Goal: Obtain resource: Download file/media

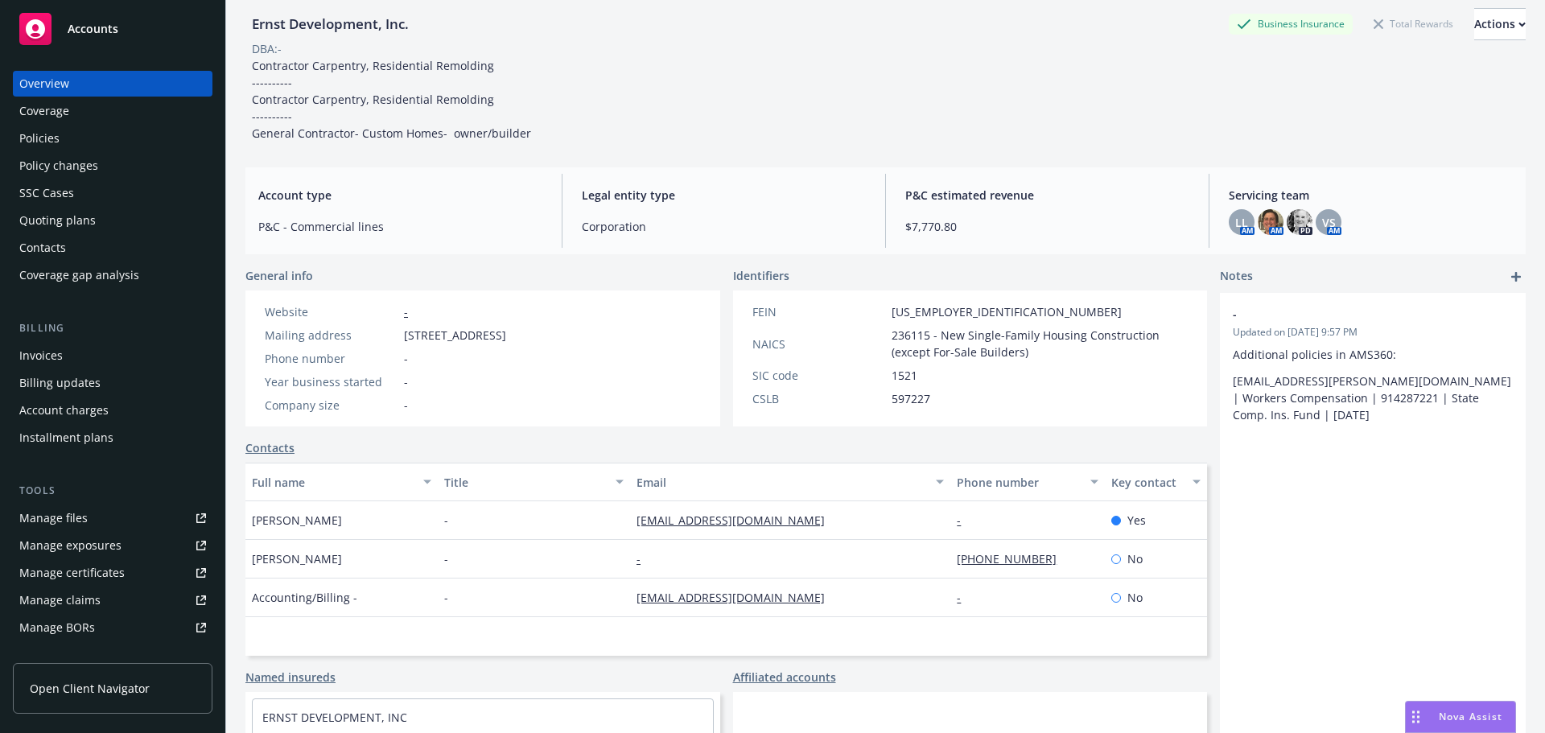
scroll to position [80, 0]
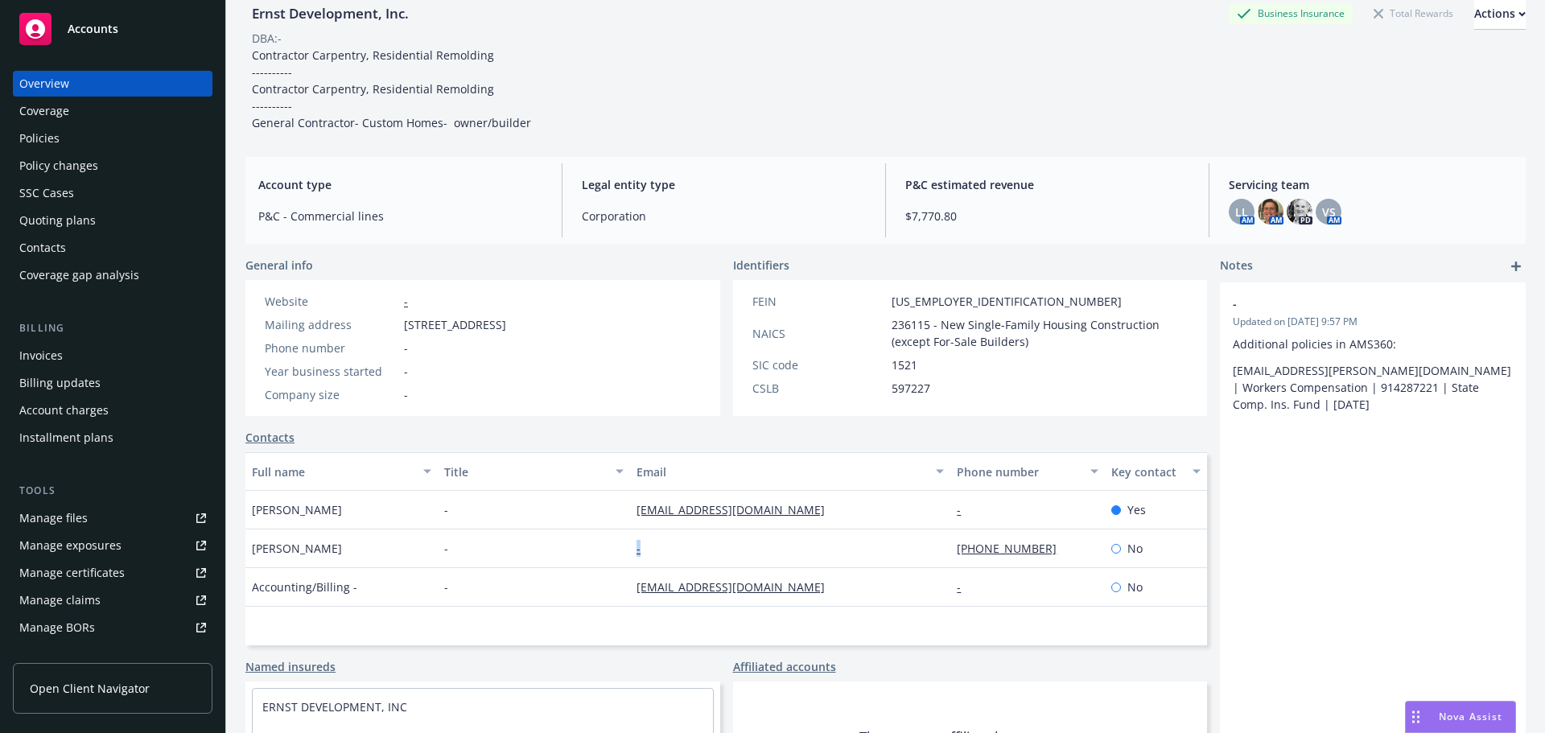
drag, startPoint x: 633, startPoint y: 556, endPoint x: 760, endPoint y: 562, distance: 126.4
click at [760, 562] on div "[PERSON_NAME] - - [PHONE_NUMBER] No" at bounding box center [725, 548] width 961 height 39
click at [705, 552] on div "-" at bounding box center [790, 548] width 320 height 39
drag, startPoint x: 698, startPoint y: 550, endPoint x: 591, endPoint y: 560, distance: 107.4
click at [591, 560] on div "[PERSON_NAME] - - [PHONE_NUMBER] No" at bounding box center [725, 548] width 961 height 39
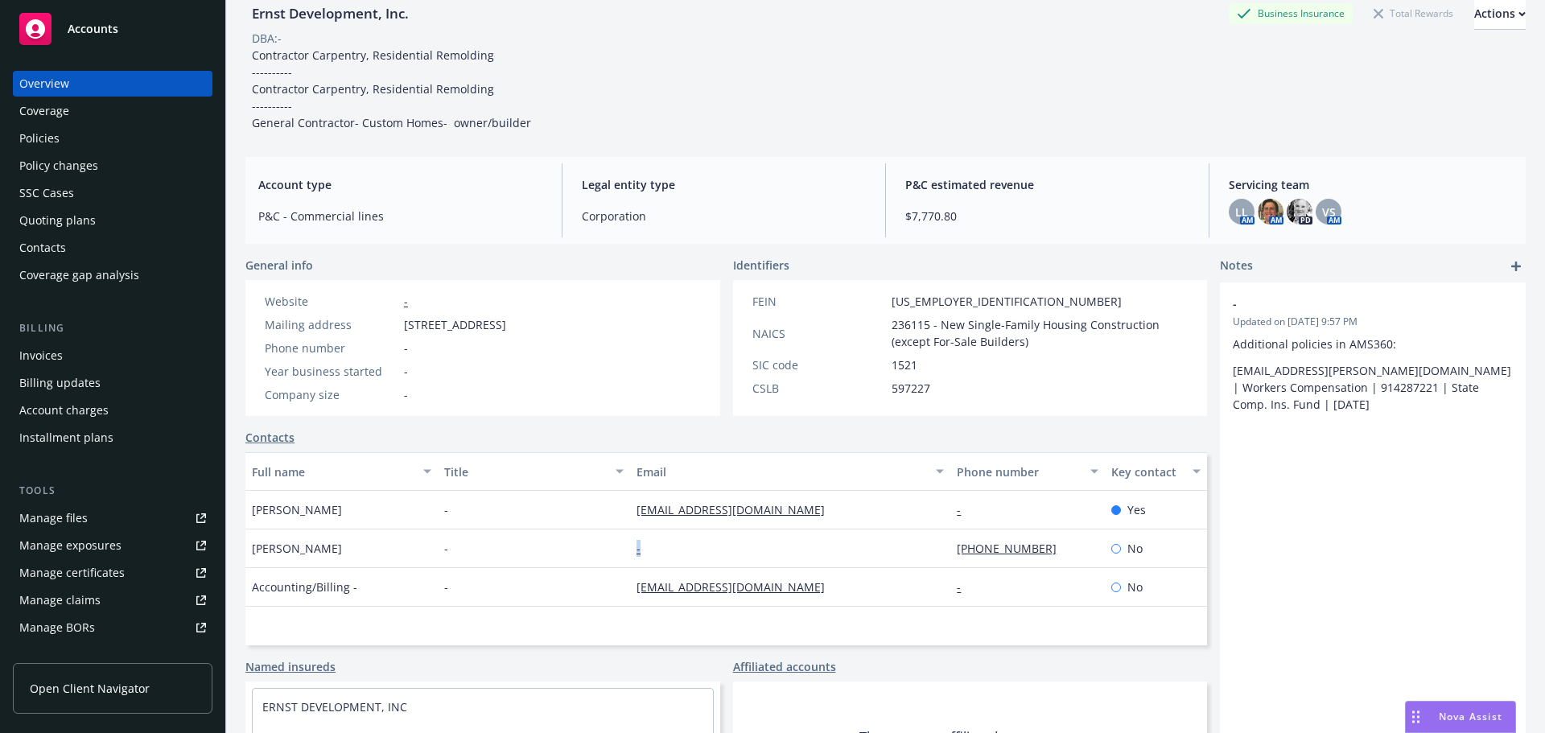
click at [659, 547] on div "-" at bounding box center [790, 548] width 320 height 39
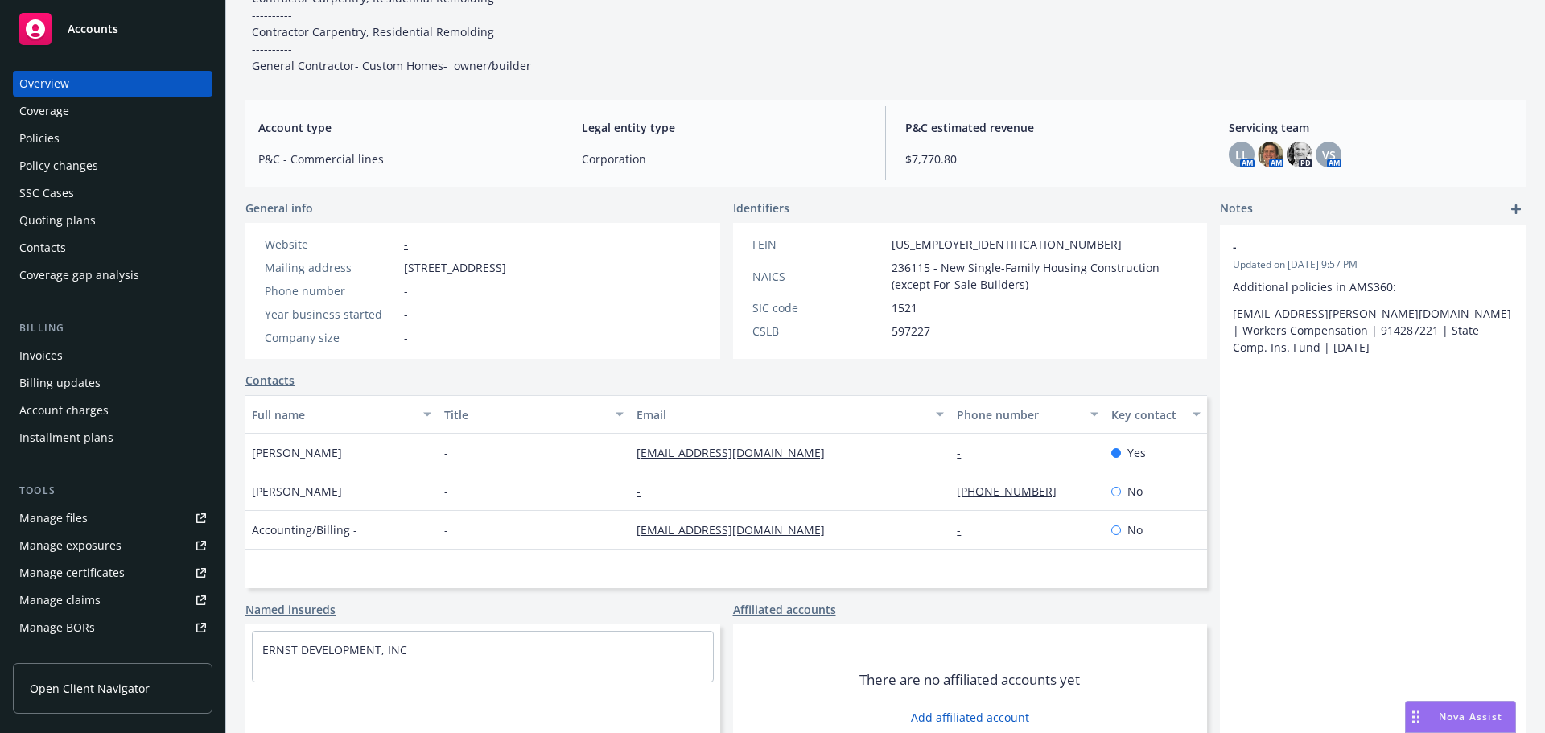
scroll to position [176, 0]
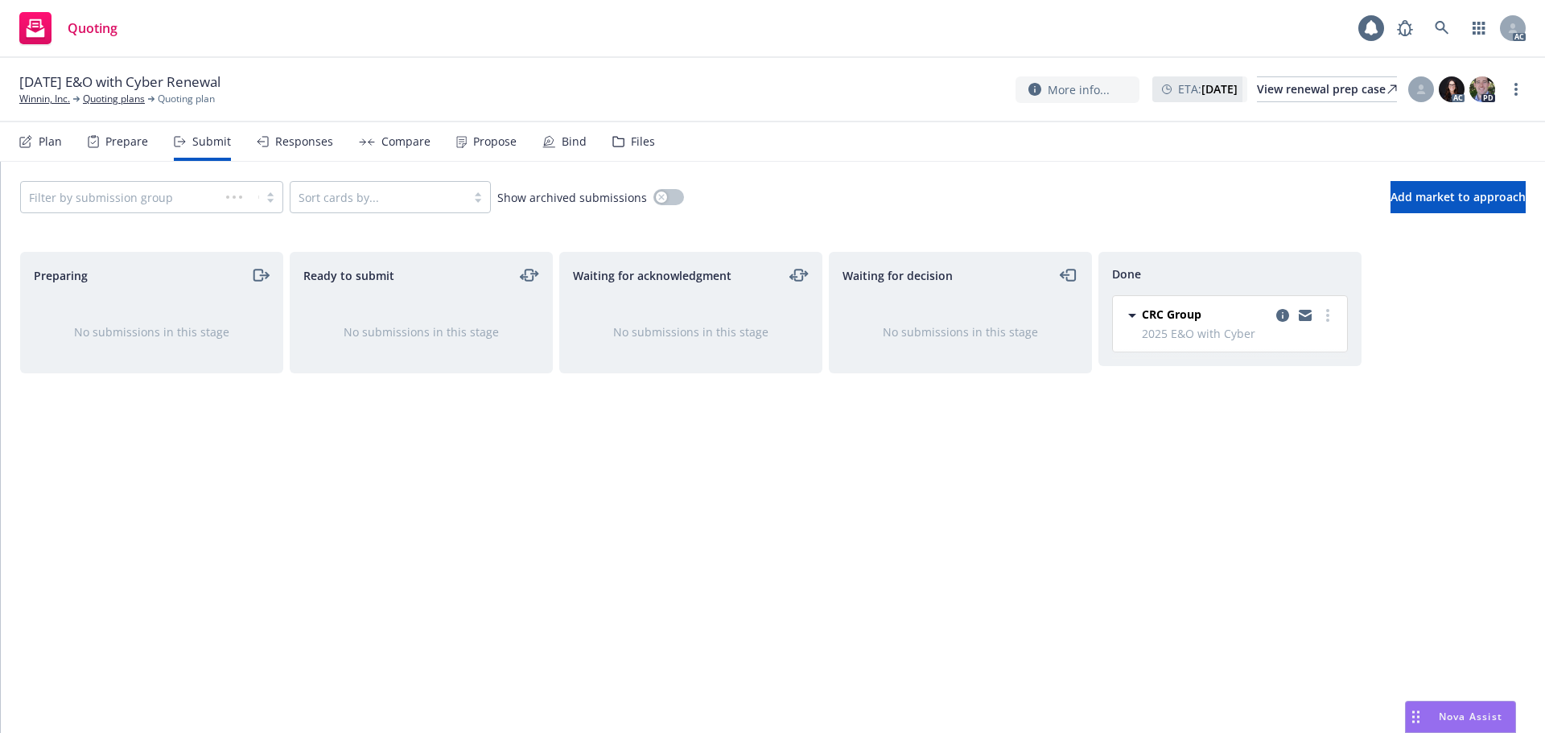
click at [464, 138] on div "Propose" at bounding box center [486, 141] width 60 height 39
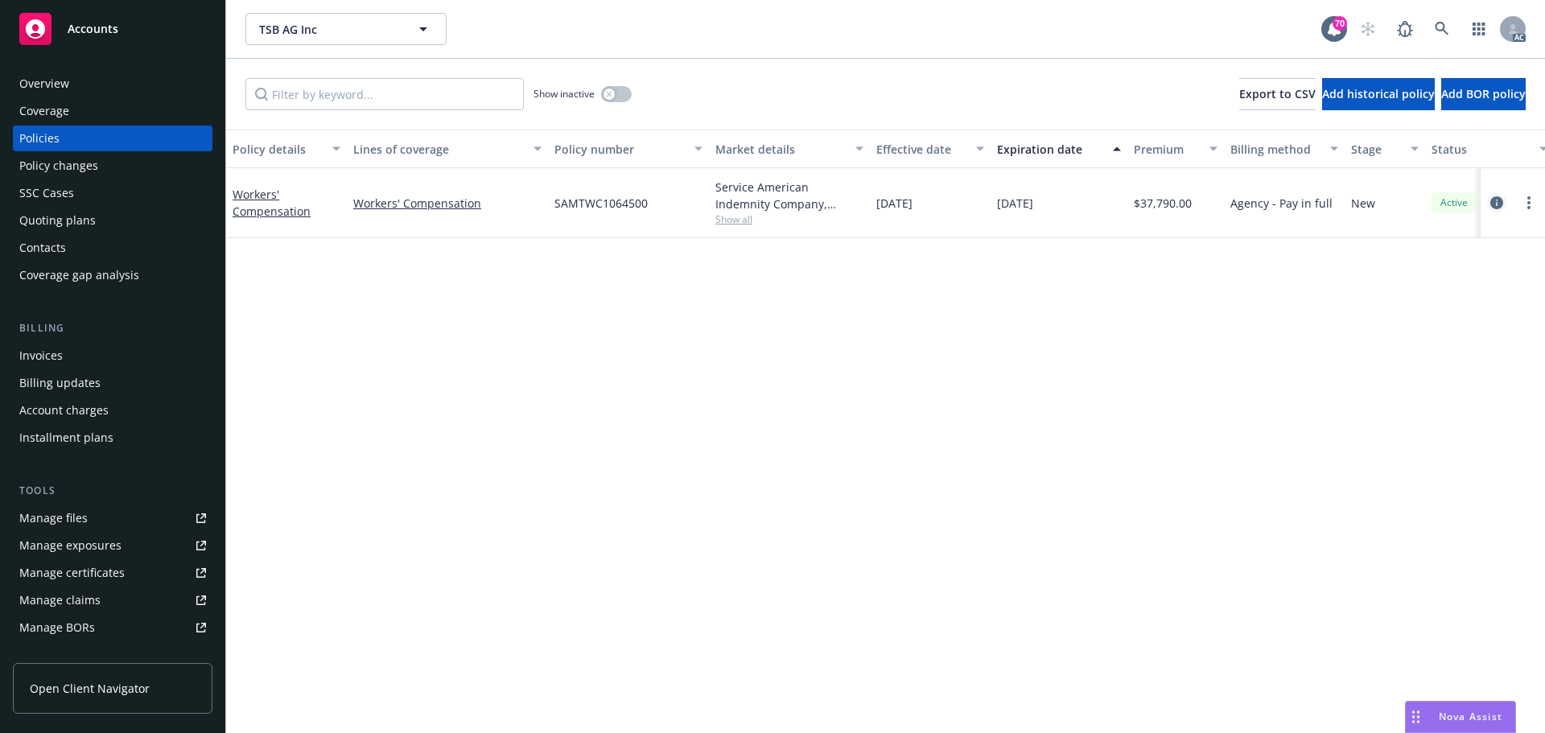
click at [1492, 204] on icon "circleInformation" at bounding box center [1496, 202] width 13 height 13
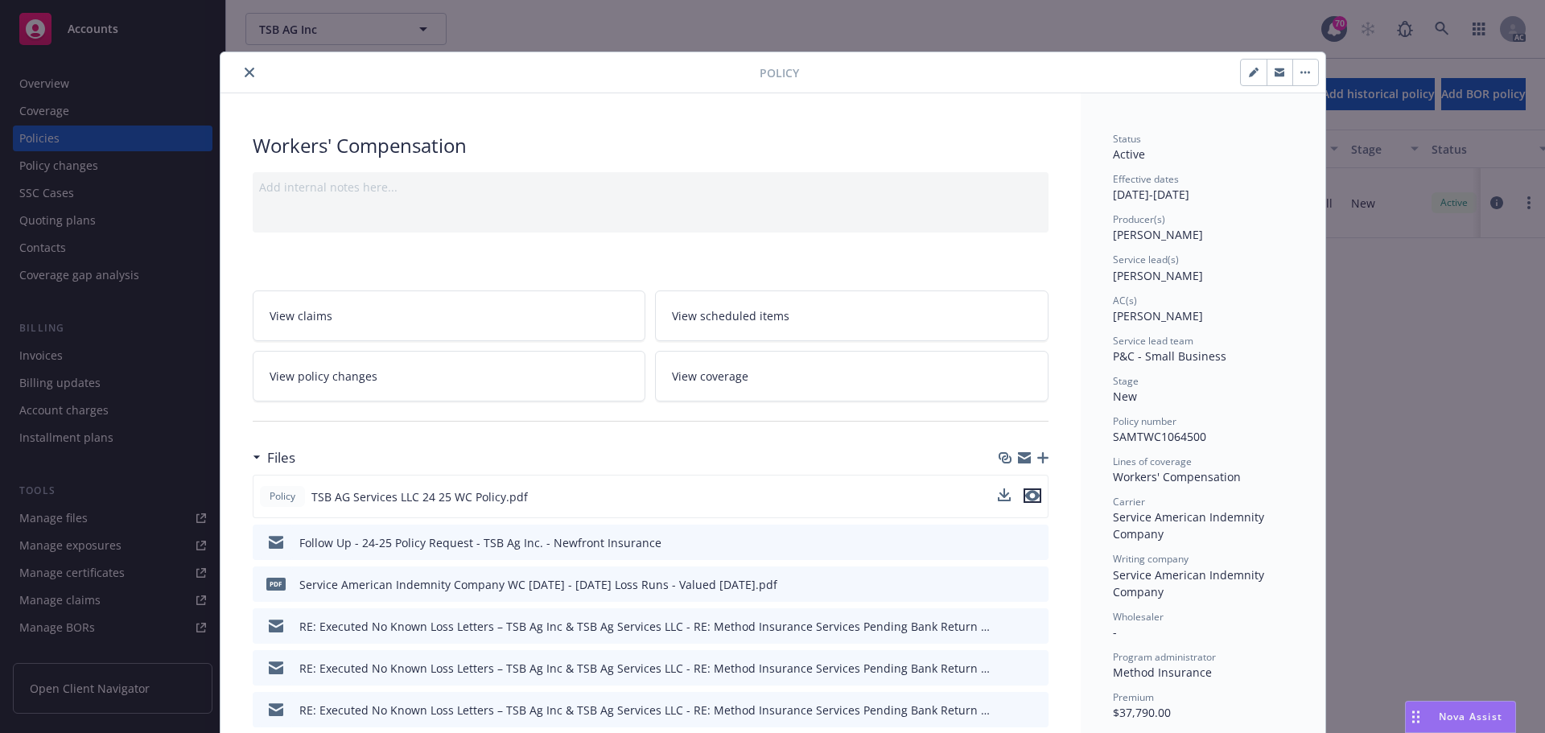
click at [1028, 497] on icon "preview file" at bounding box center [1032, 495] width 14 height 11
